Goal: Navigation & Orientation: Find specific page/section

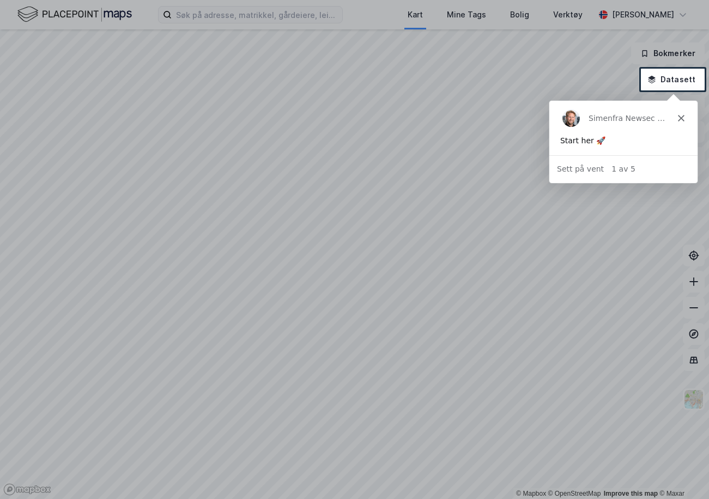
drag, startPoint x: 244, startPoint y: 15, endPoint x: 250, endPoint y: 17, distance: 6.9
click at [244, 15] on div at bounding box center [354, 34] width 709 height 69
click at [681, 119] on icon "Lukk" at bounding box center [681, 117] width 7 height 7
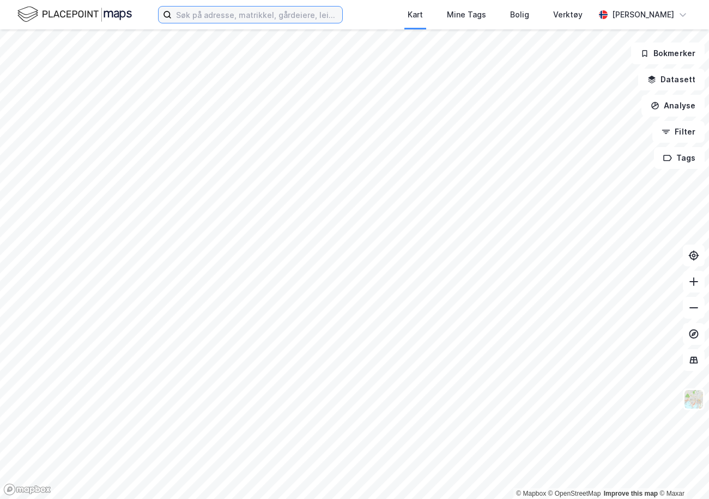
click at [282, 14] on input at bounding box center [257, 15] width 171 height 16
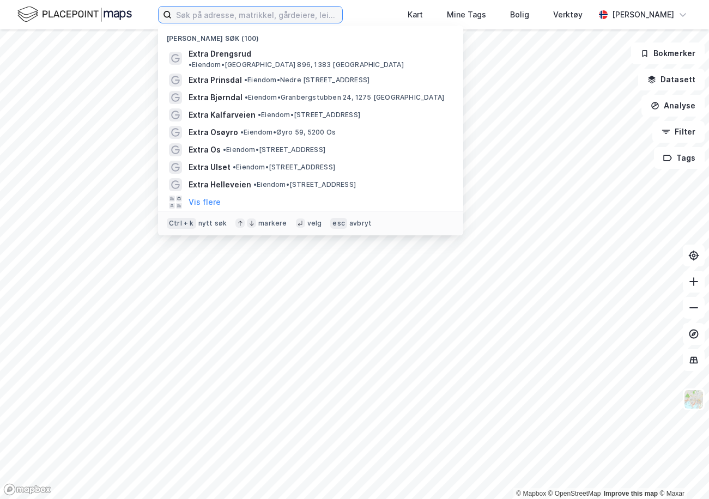
click at [189, 10] on input at bounding box center [257, 15] width 171 height 16
